Goal: Check status: Check status

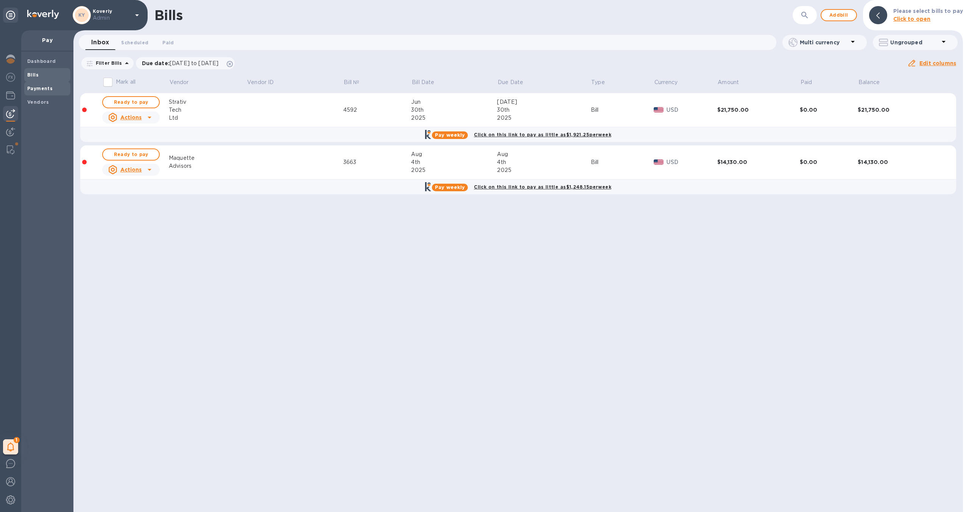
click at [50, 89] on b "Payments" at bounding box center [39, 89] width 25 height 6
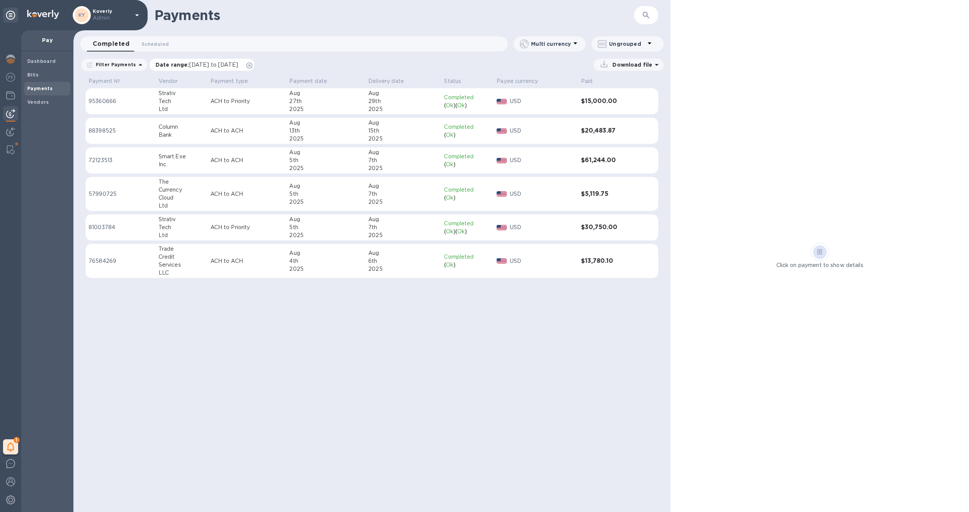
click at [253, 65] on icon at bounding box center [250, 65] width 6 height 6
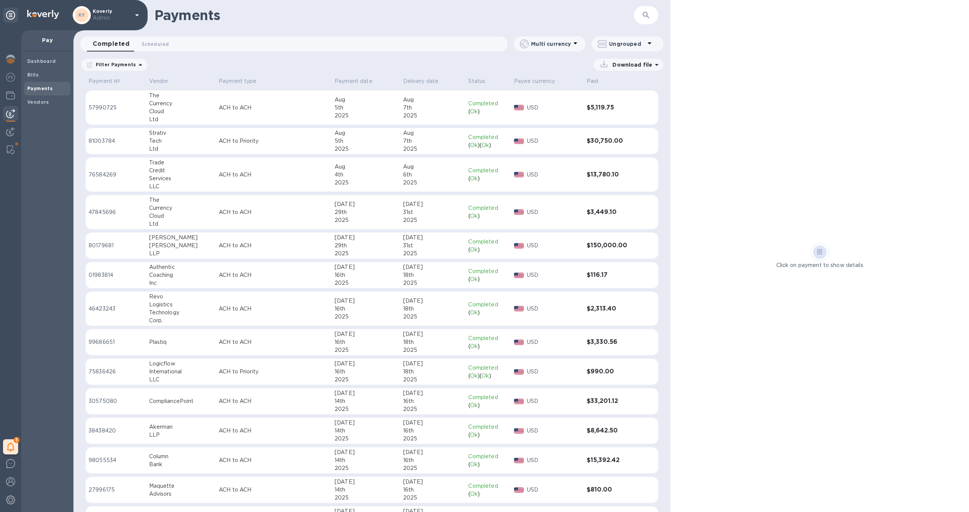
scroll to position [103, 0]
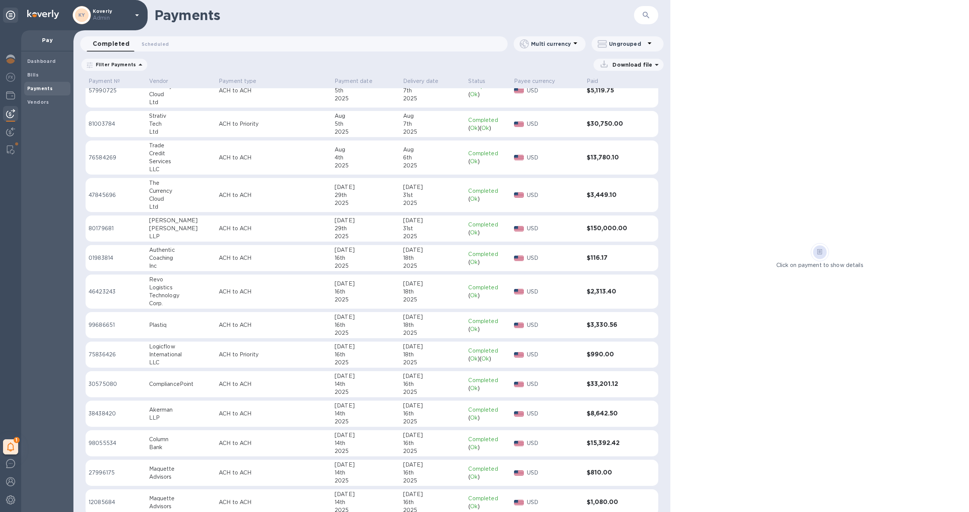
click at [293, 355] on p "ACH to Priority" at bounding box center [274, 355] width 110 height 8
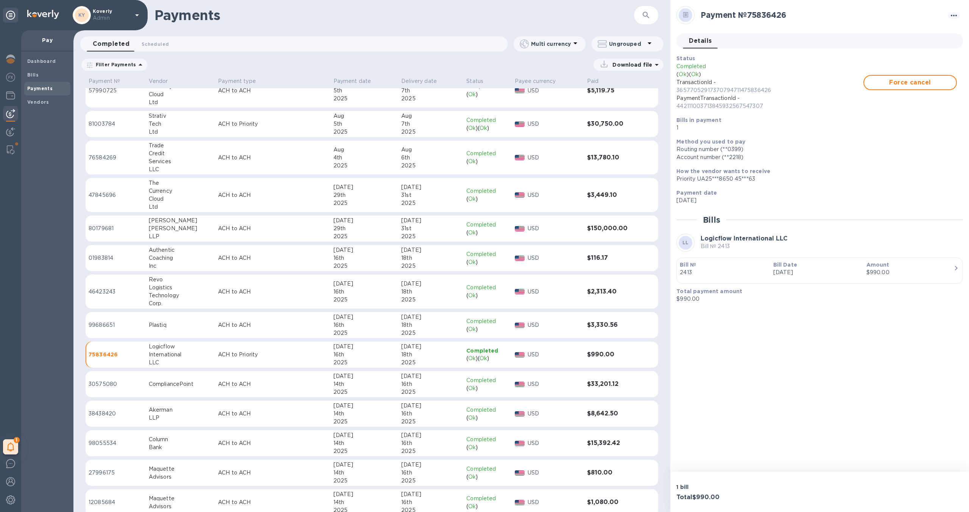
click at [803, 269] on p "[DATE]" at bounding box center [817, 273] width 87 height 8
